Goal: Task Accomplishment & Management: Complete application form

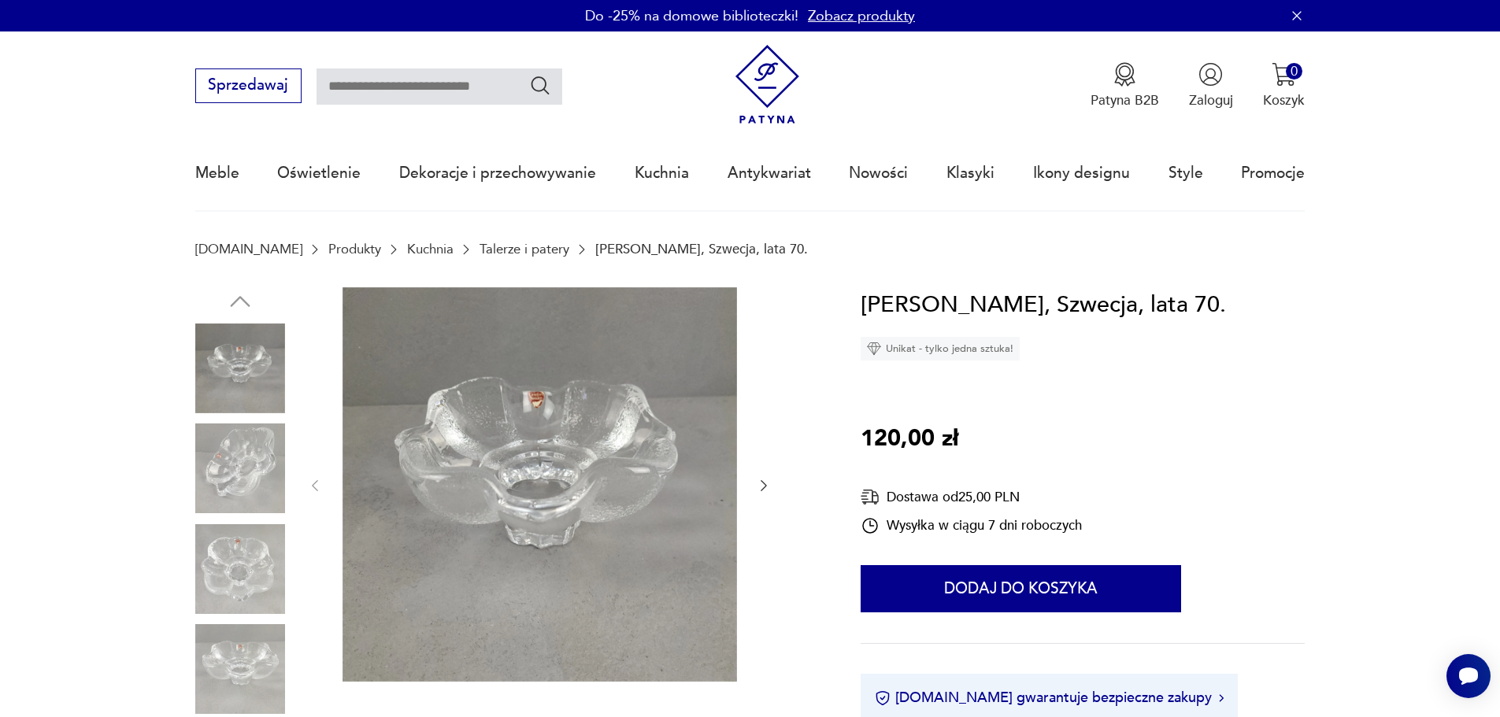
click at [447, 80] on input "text" at bounding box center [440, 87] width 246 height 36
type input "********"
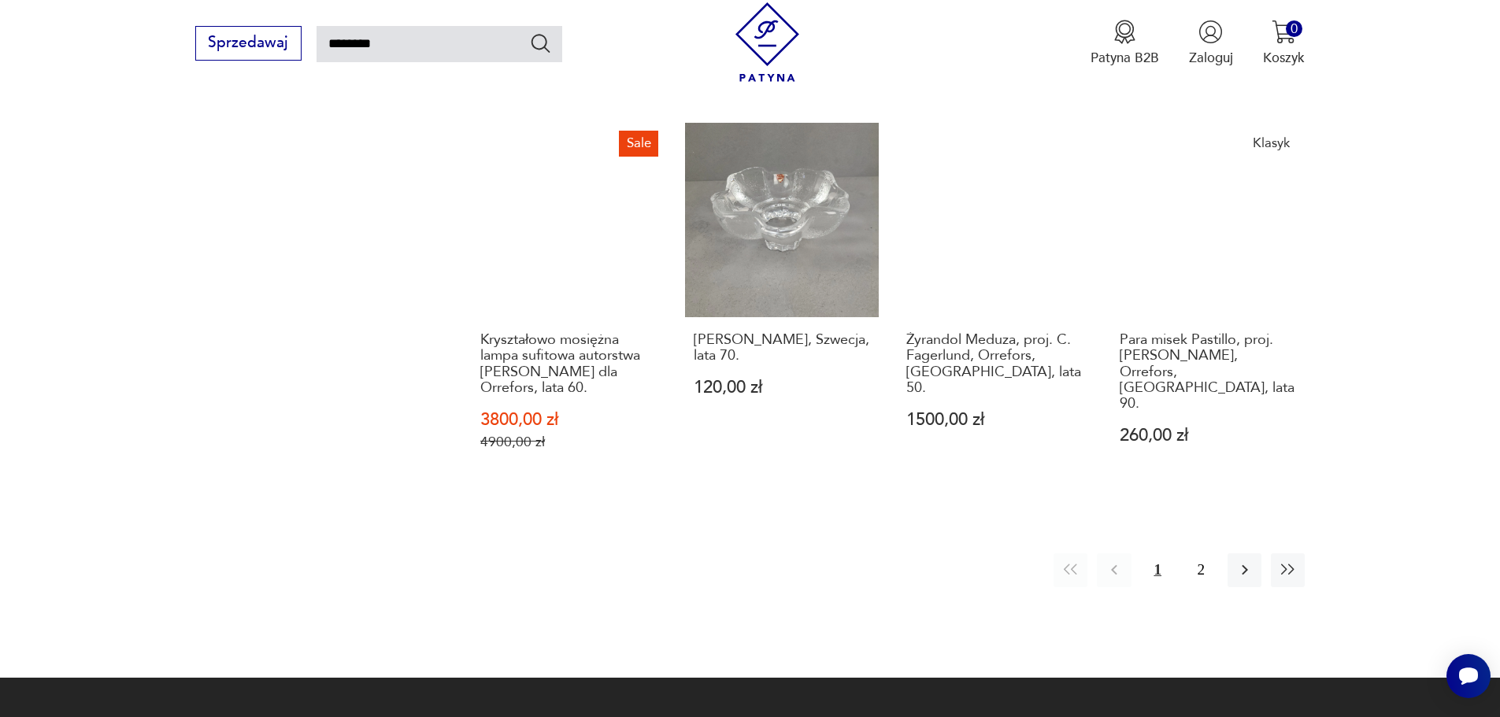
scroll to position [1439, 0]
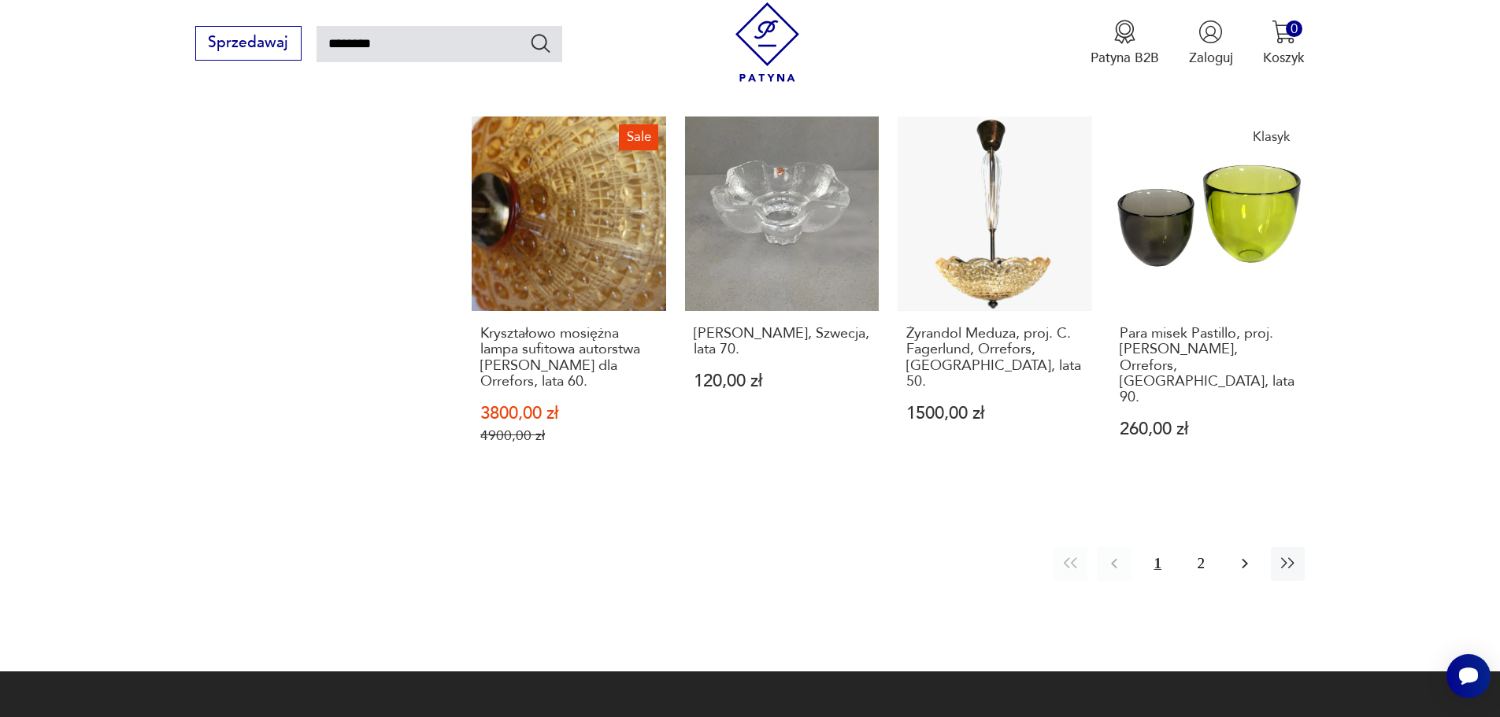
click at [1235, 554] on icon "button" at bounding box center [1244, 563] width 19 height 19
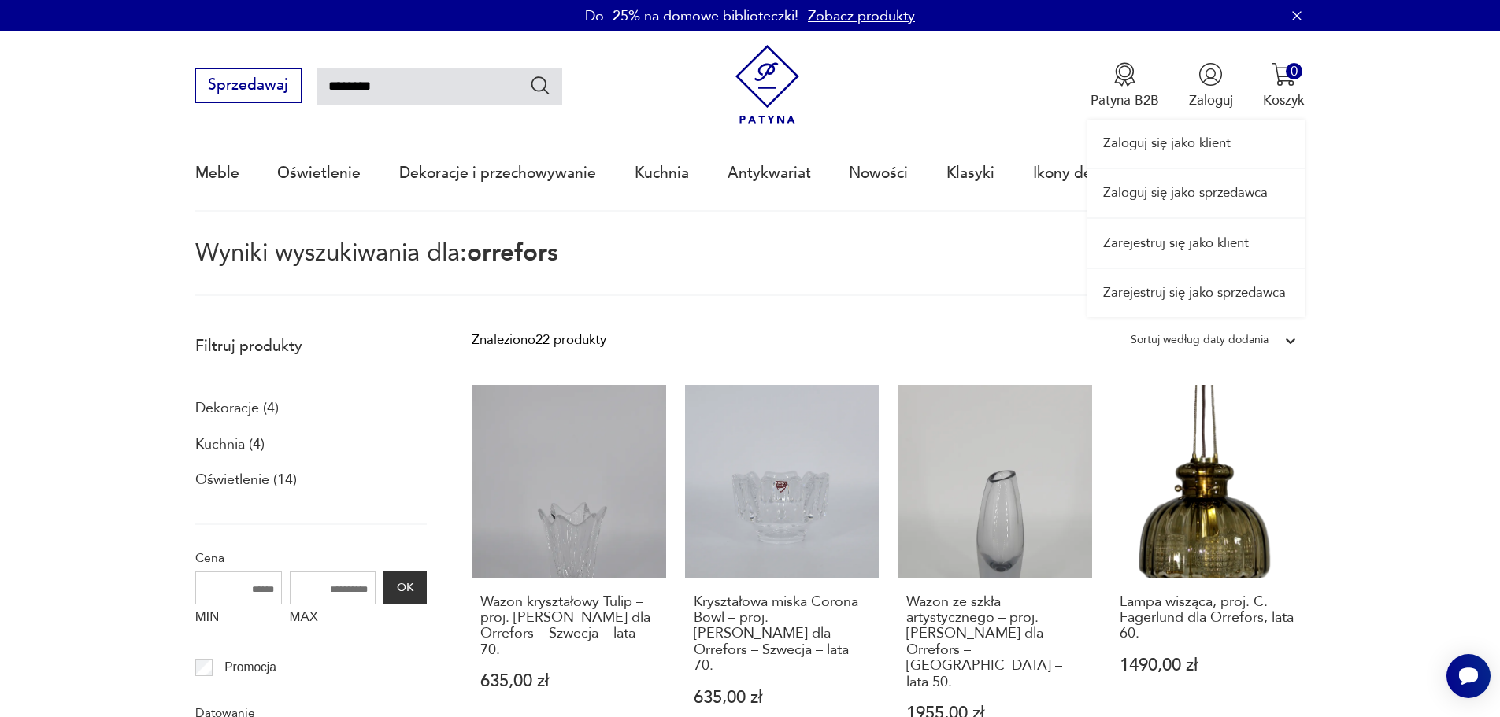
click at [1242, 288] on link "Zarejestruj się jako sprzedawca" at bounding box center [1195, 293] width 217 height 48
click at [1233, 191] on link "Zaloguj się jako sprzedawca" at bounding box center [1195, 193] width 217 height 48
